Goal: Information Seeking & Learning: Learn about a topic

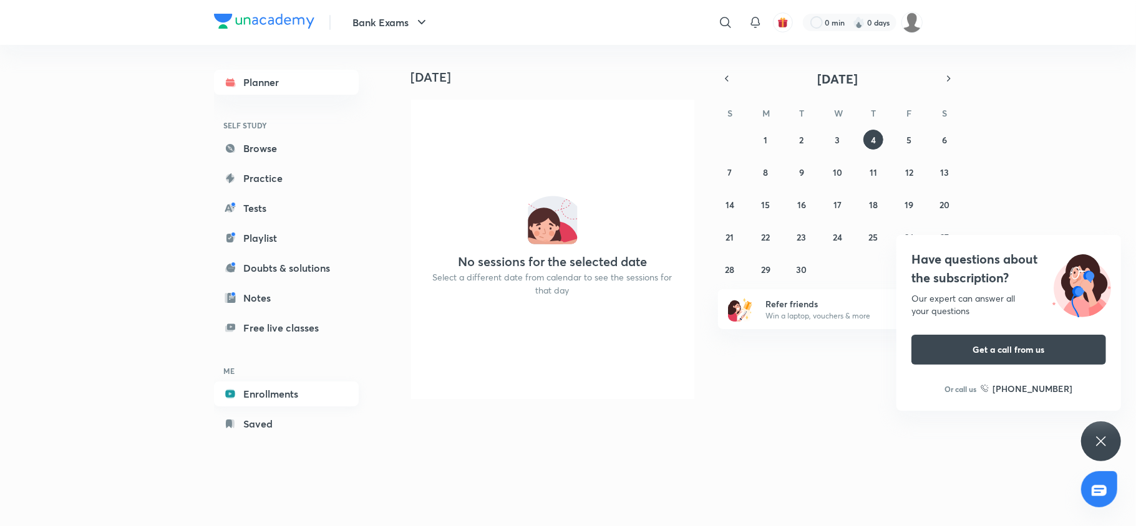
click at [270, 395] on link "Enrollments" at bounding box center [286, 394] width 145 height 25
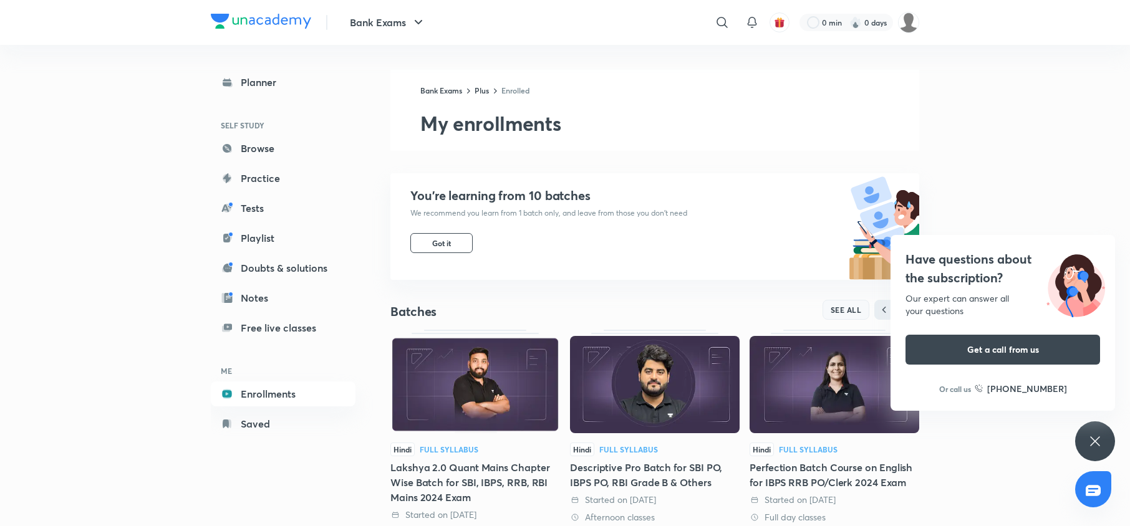
click at [833, 311] on span "SEE ALL" at bounding box center [846, 310] width 31 height 9
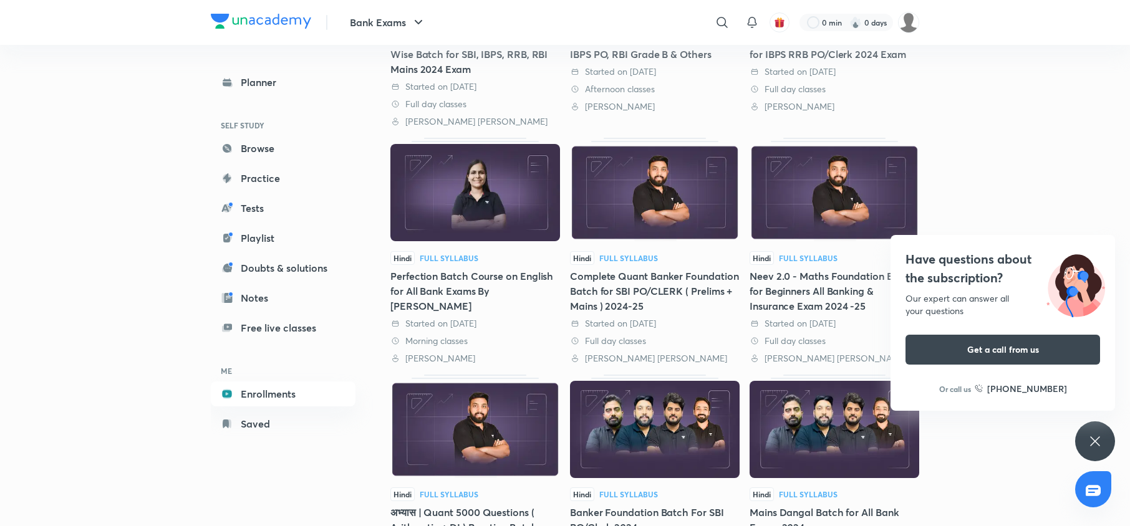
scroll to position [372, 0]
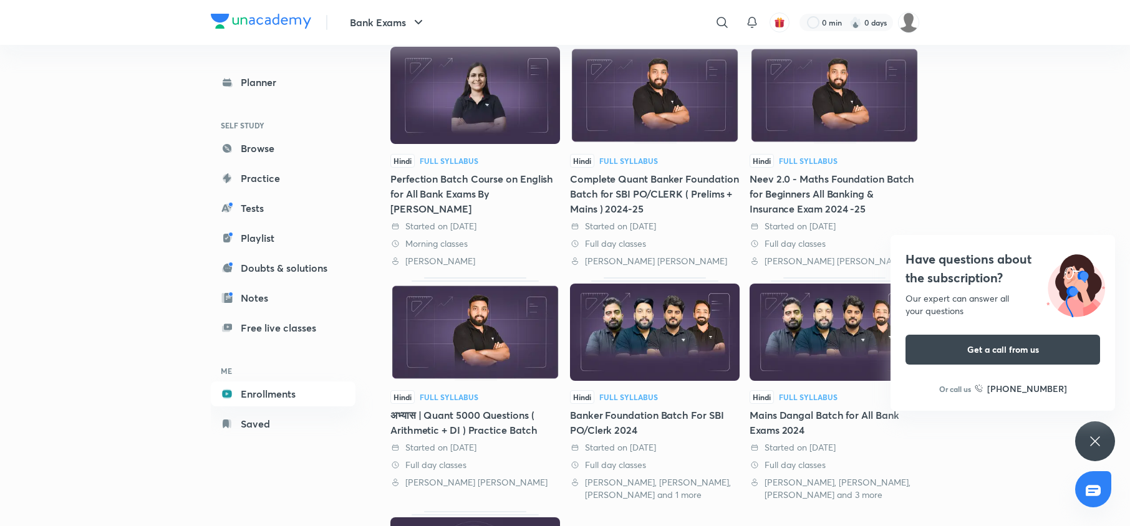
click at [822, 113] on img at bounding box center [835, 95] width 170 height 97
